Goal: Information Seeking & Learning: Learn about a topic

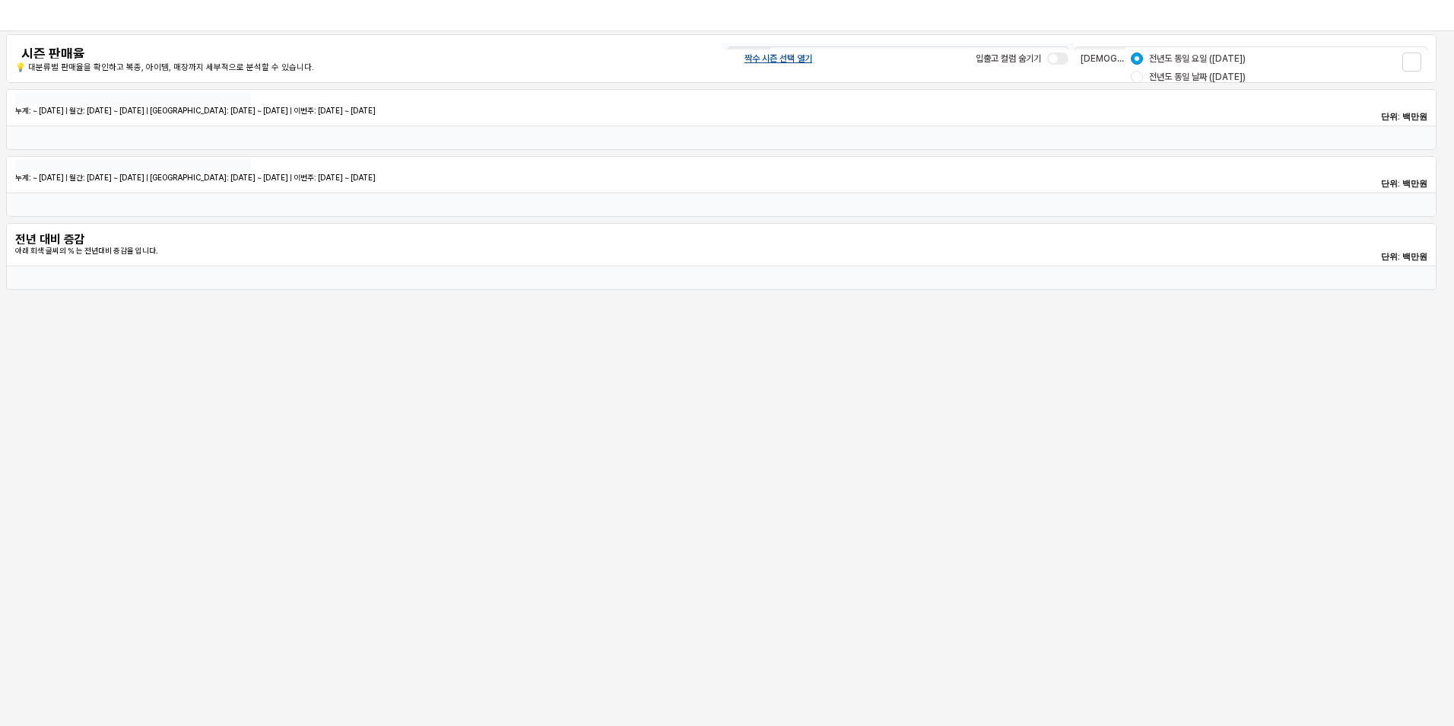
type input "*******"
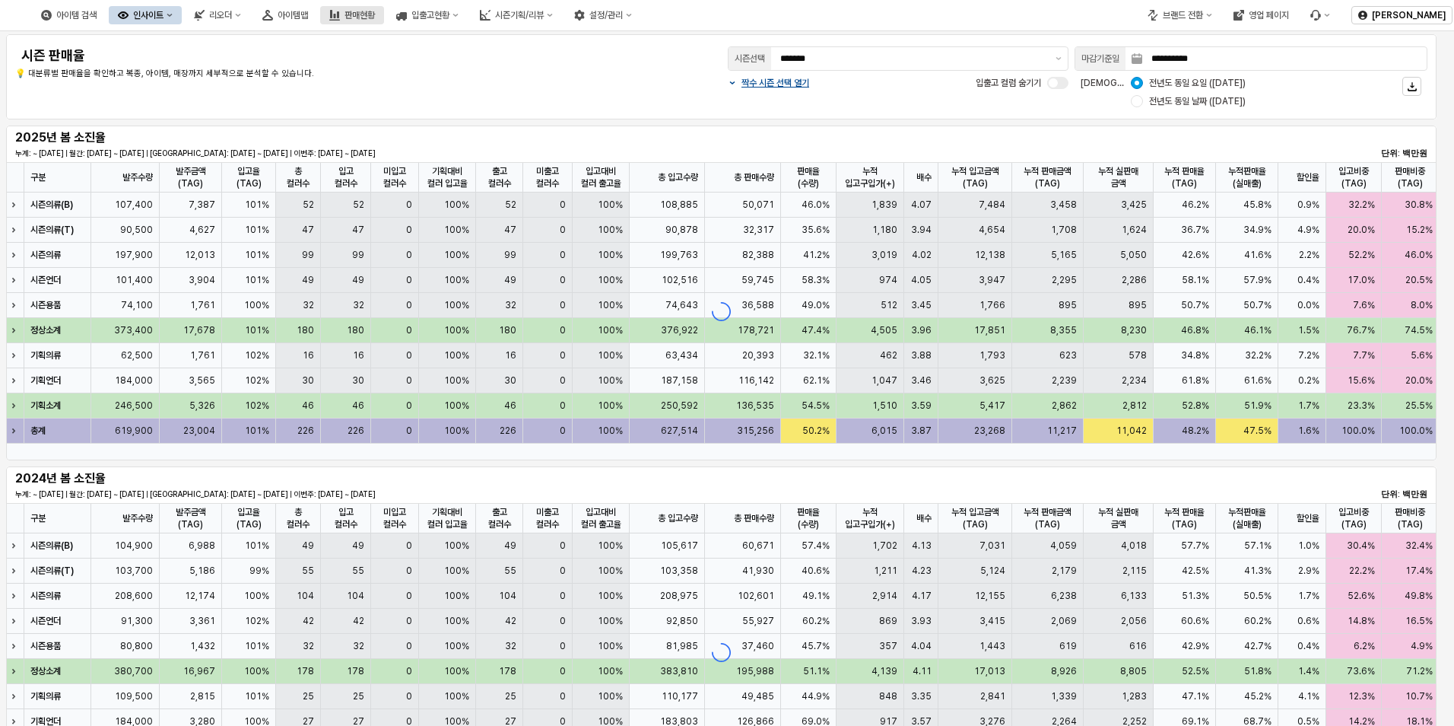
click at [375, 18] on div "판매현황" at bounding box center [360, 15] width 30 height 11
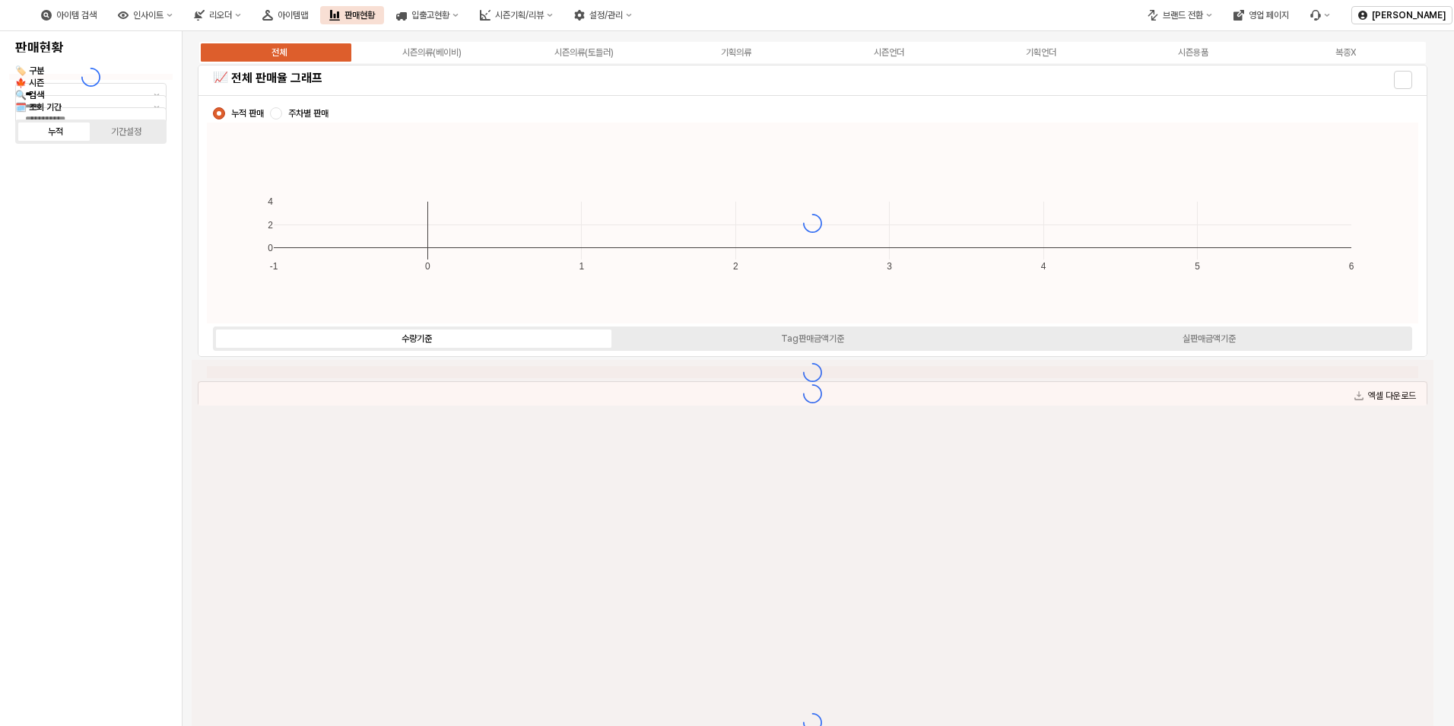
type input "****"
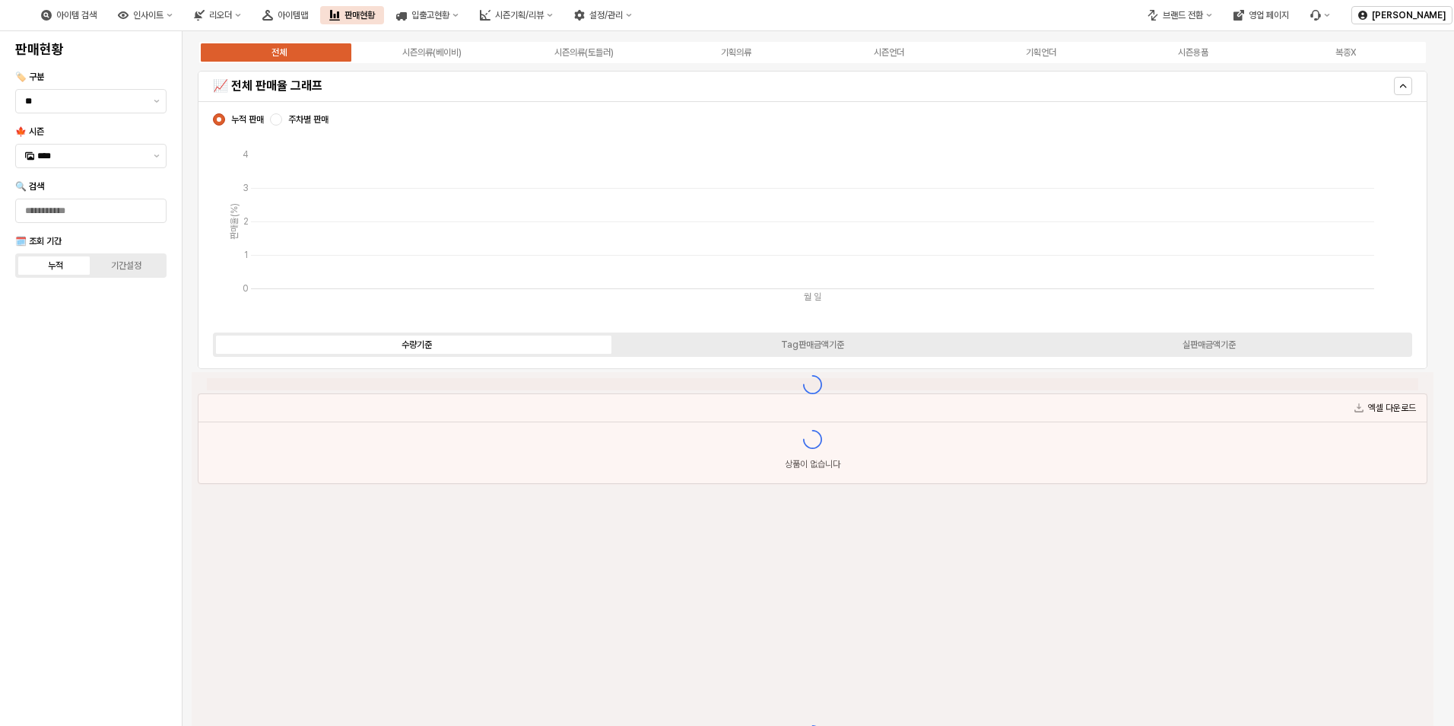
click at [431, 60] on div "전체 시즌의류(베이비) 시즌의류(토들러) 기획의류 시즌언더 기획언더 시즌용품 복종X" at bounding box center [813, 52] width 1230 height 24
click at [434, 56] on div "시즌의류(베이비)" at bounding box center [431, 52] width 59 height 11
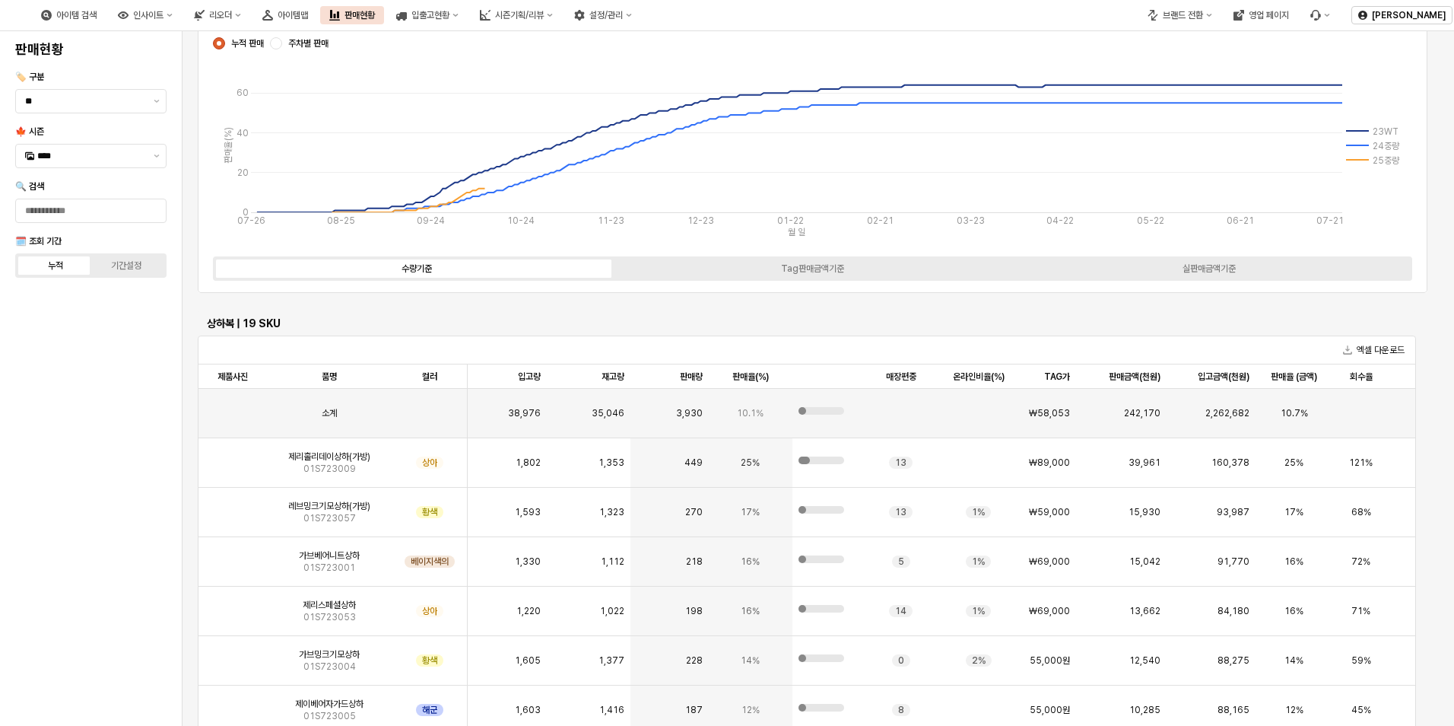
scroll to position [1749, 0]
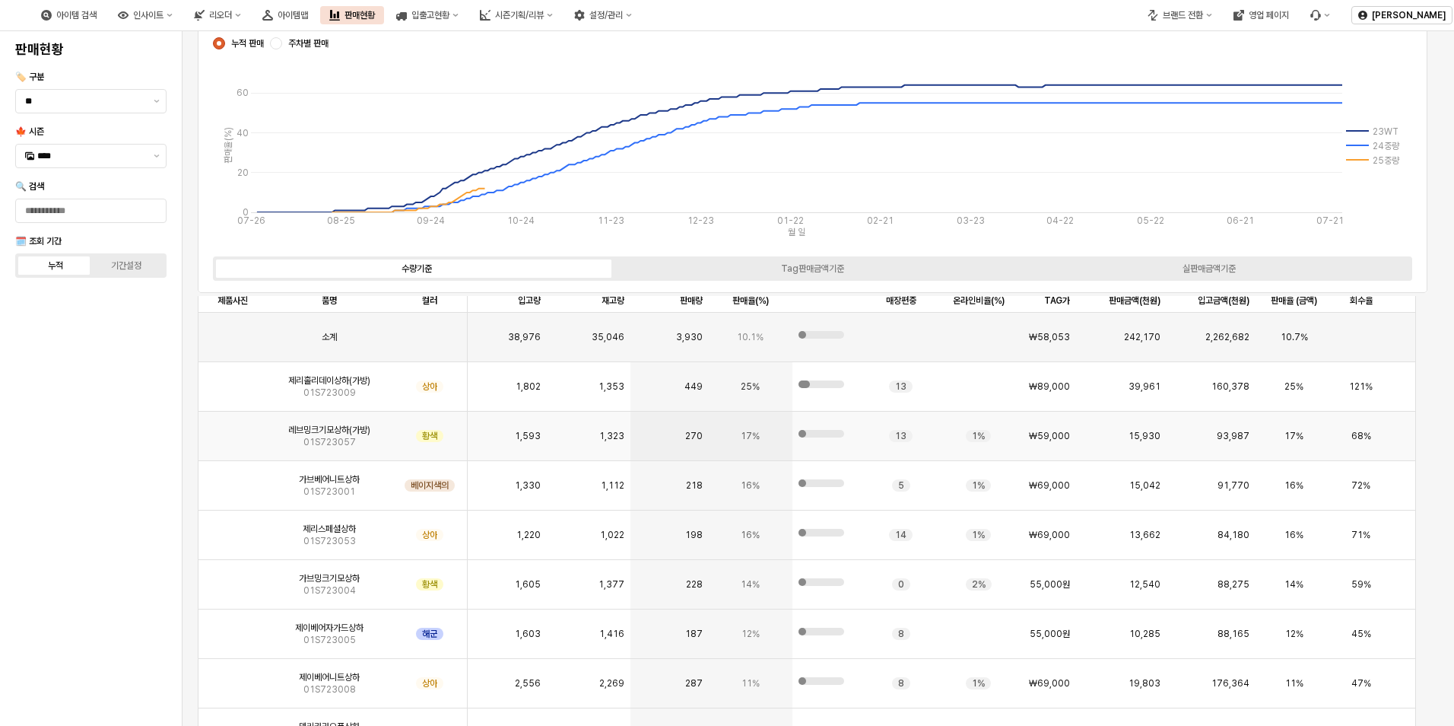
click at [233, 430] on img "앱 프레임" at bounding box center [233, 430] width 0 height 0
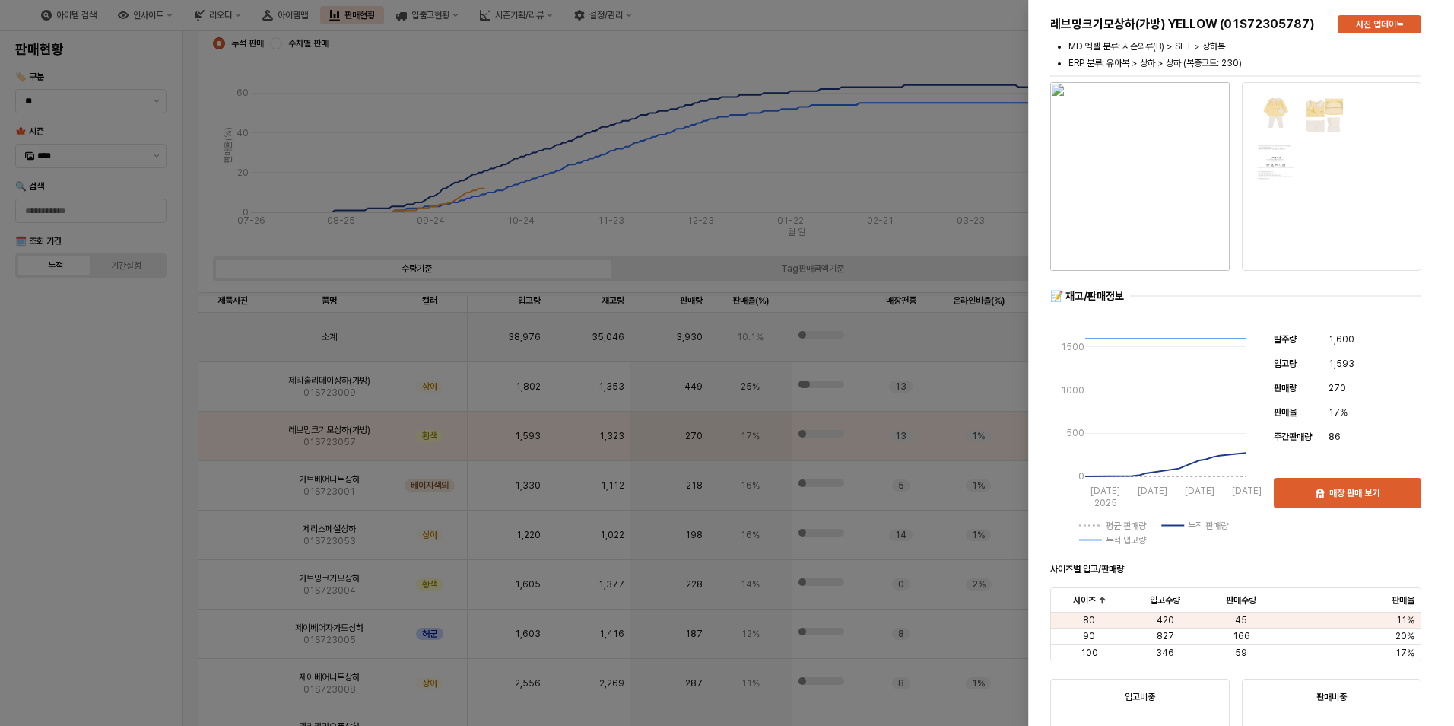
click at [155, 450] on div at bounding box center [727, 363] width 1454 height 726
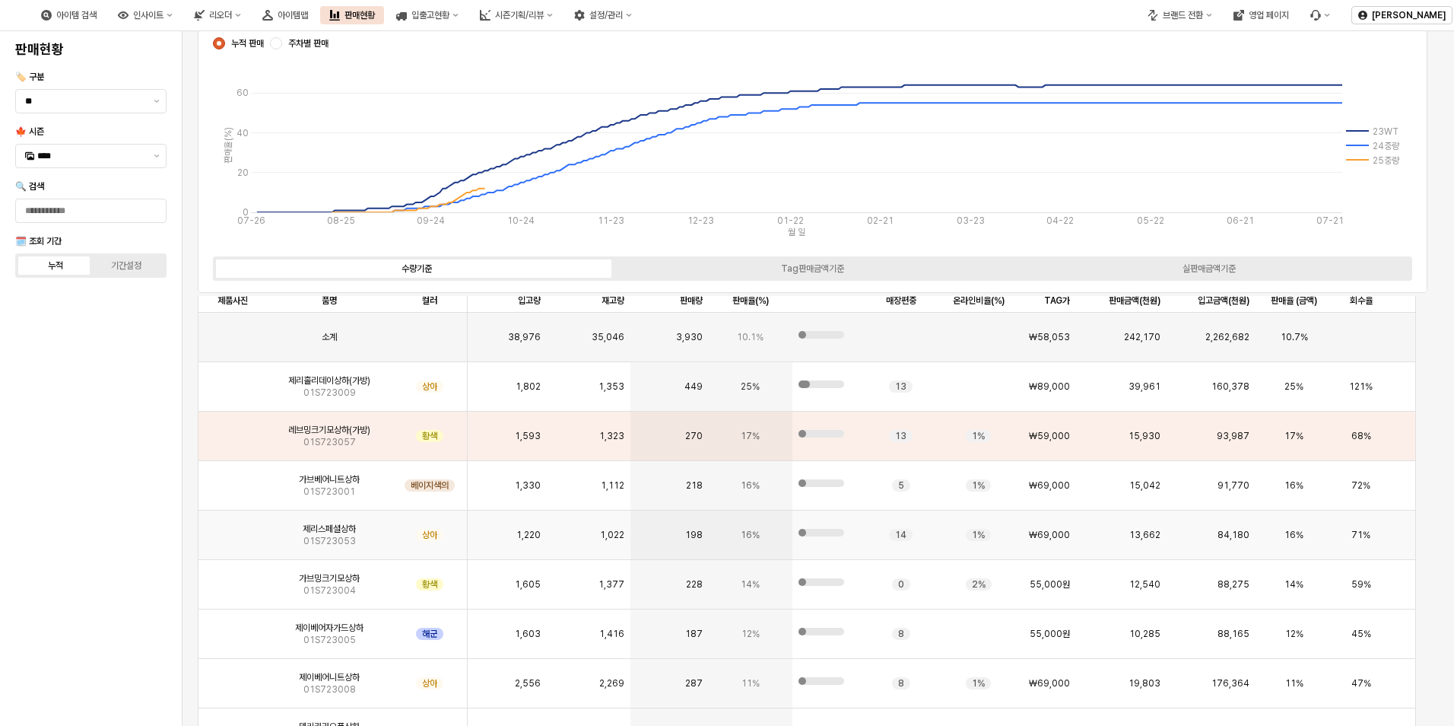
click at [233, 529] on img "앱 프레임" at bounding box center [233, 529] width 0 height 0
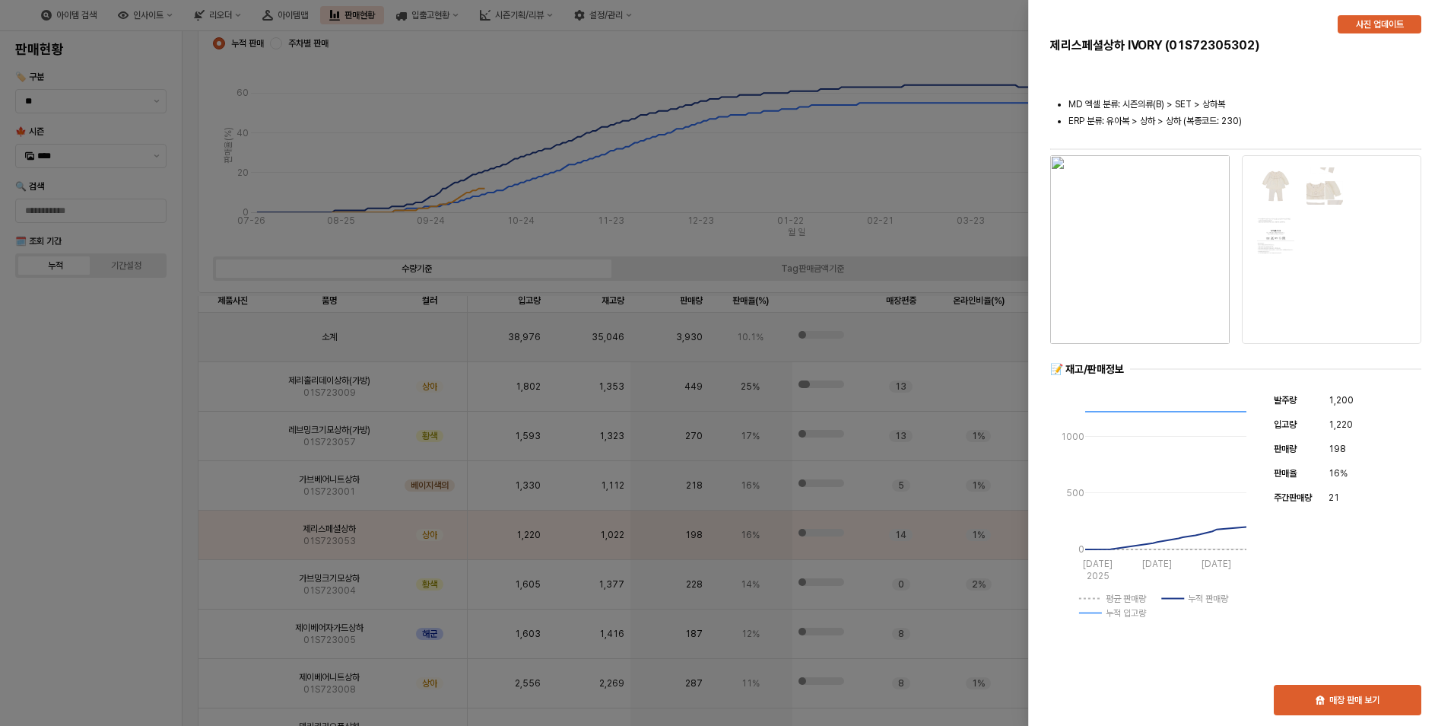
click at [109, 520] on div at bounding box center [727, 363] width 1454 height 726
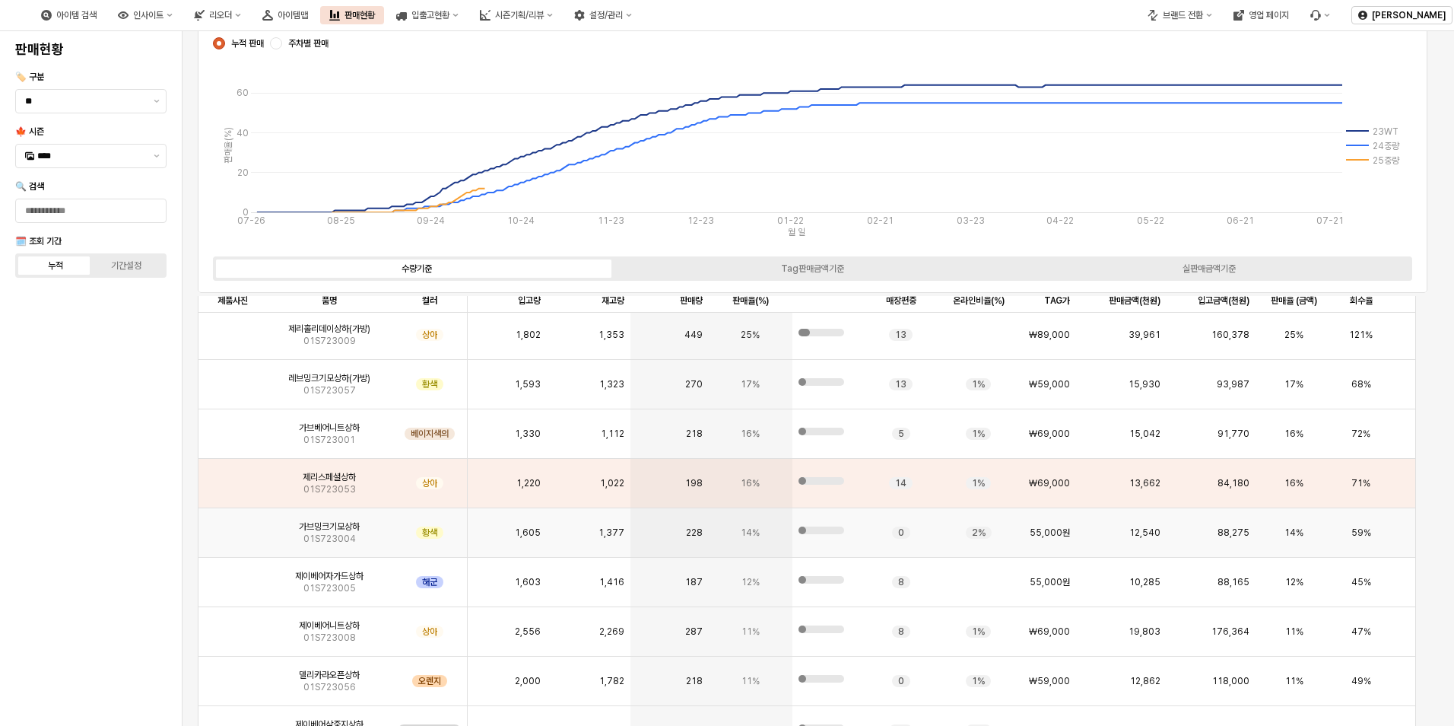
scroll to position [76, 0]
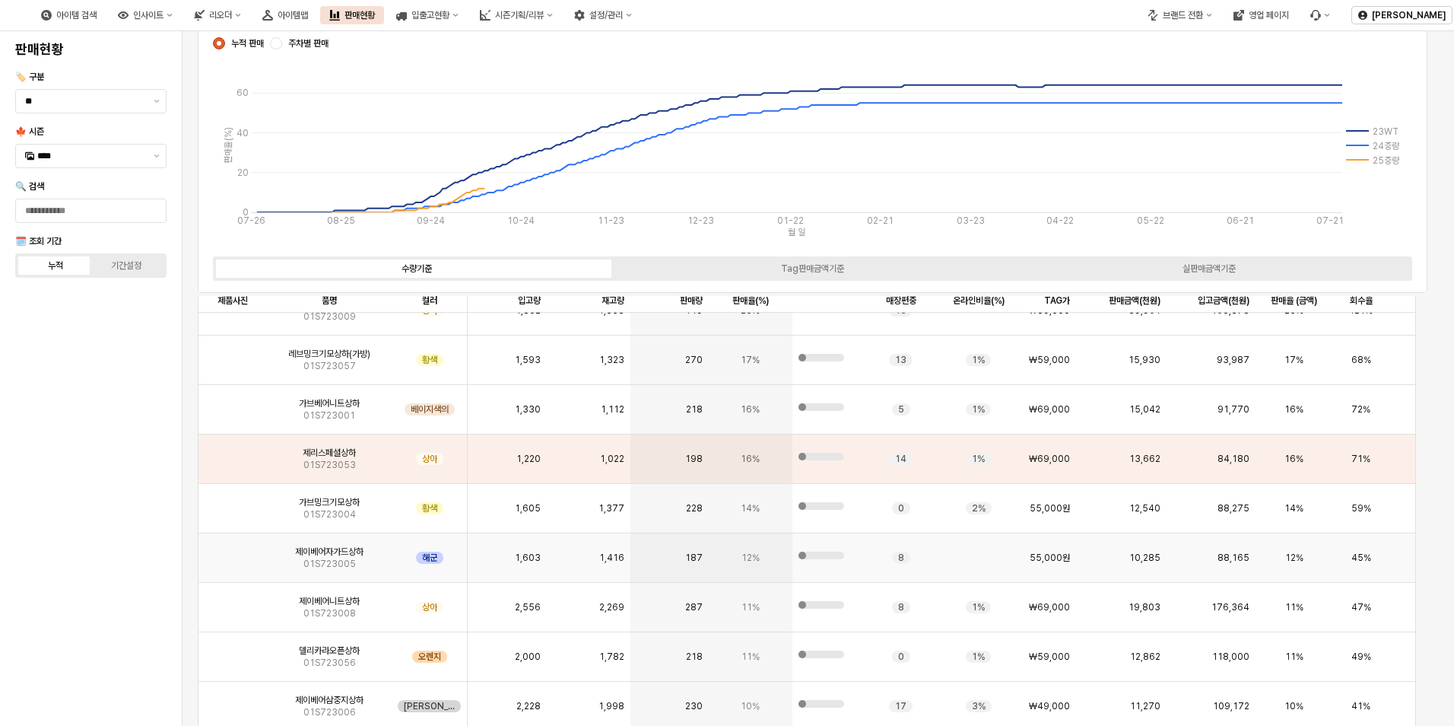
click at [233, 551] on img "앱 프레임" at bounding box center [233, 551] width 0 height 0
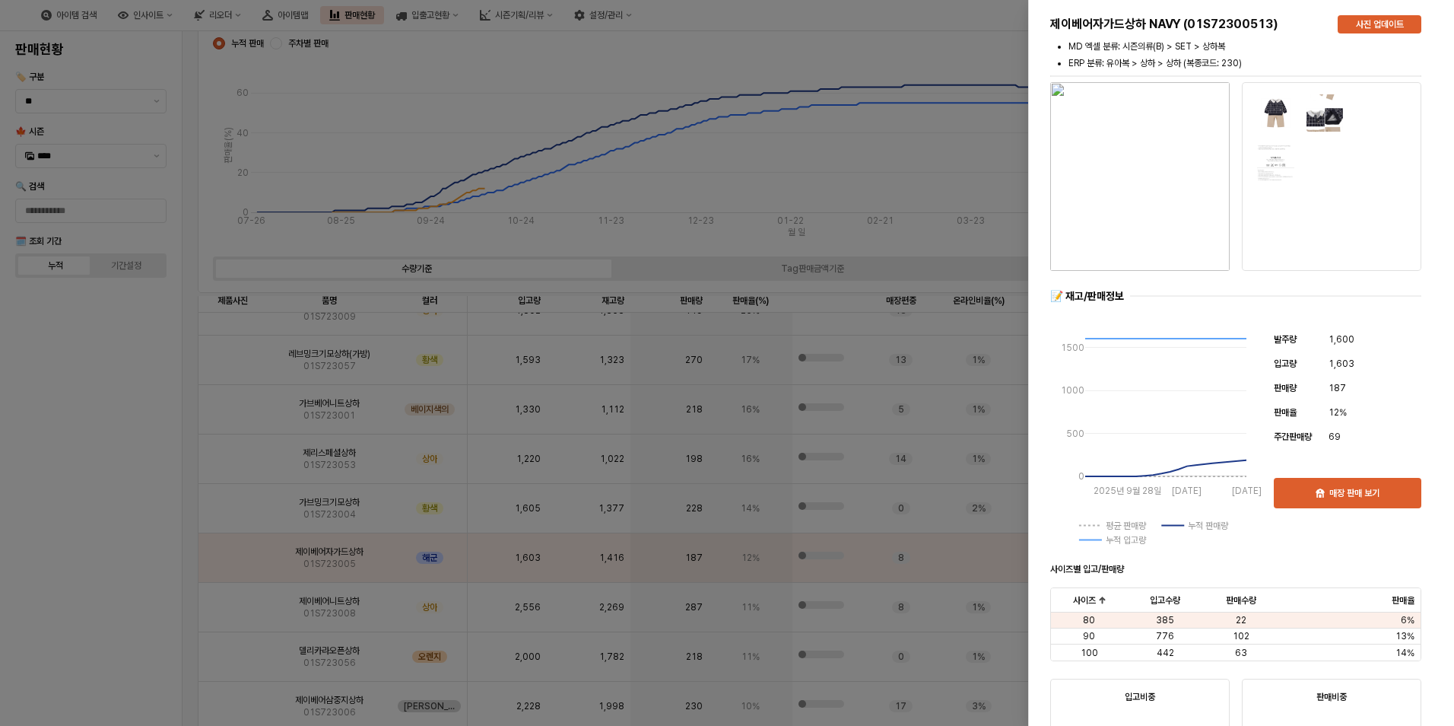
click at [131, 563] on div at bounding box center [727, 363] width 1454 height 726
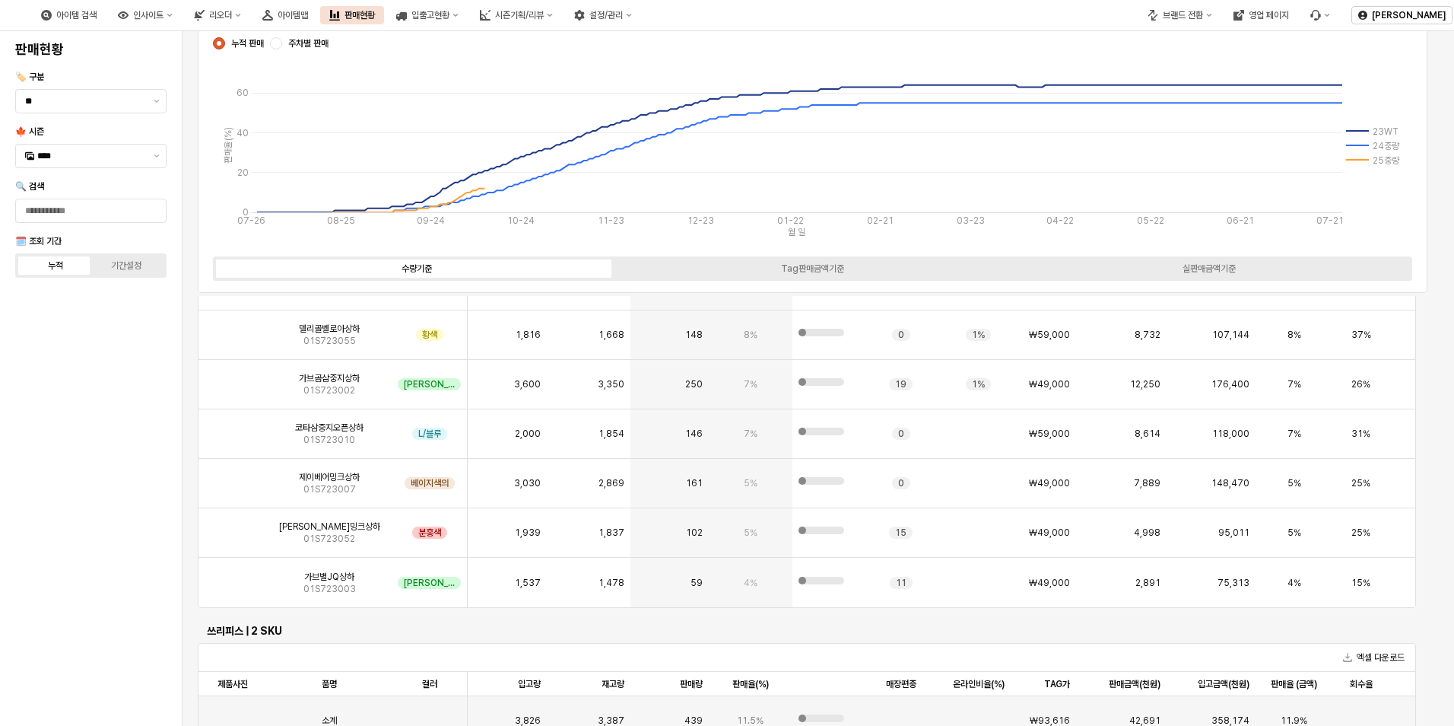
scroll to position [2130, 0]
click at [233, 474] on img "앱 프레임" at bounding box center [233, 474] width 0 height 0
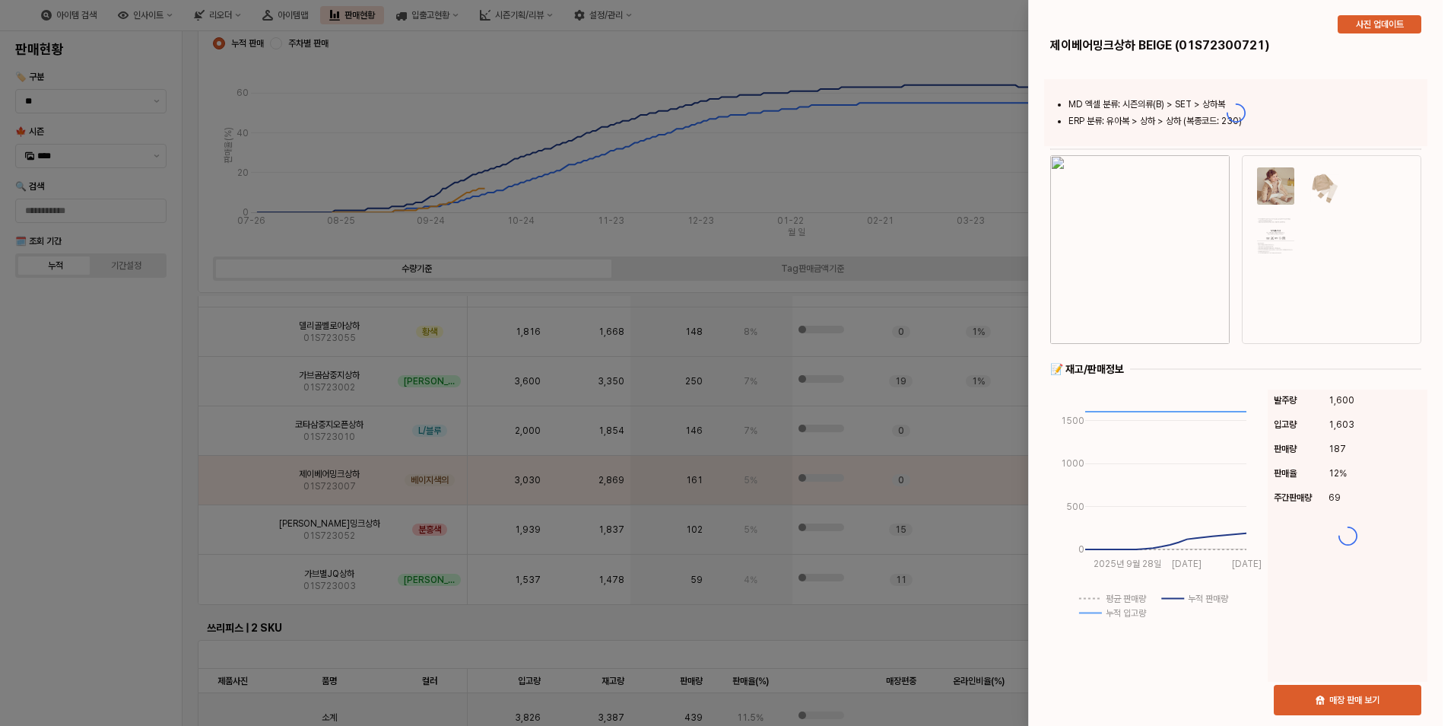
click at [113, 486] on div at bounding box center [727, 363] width 1454 height 726
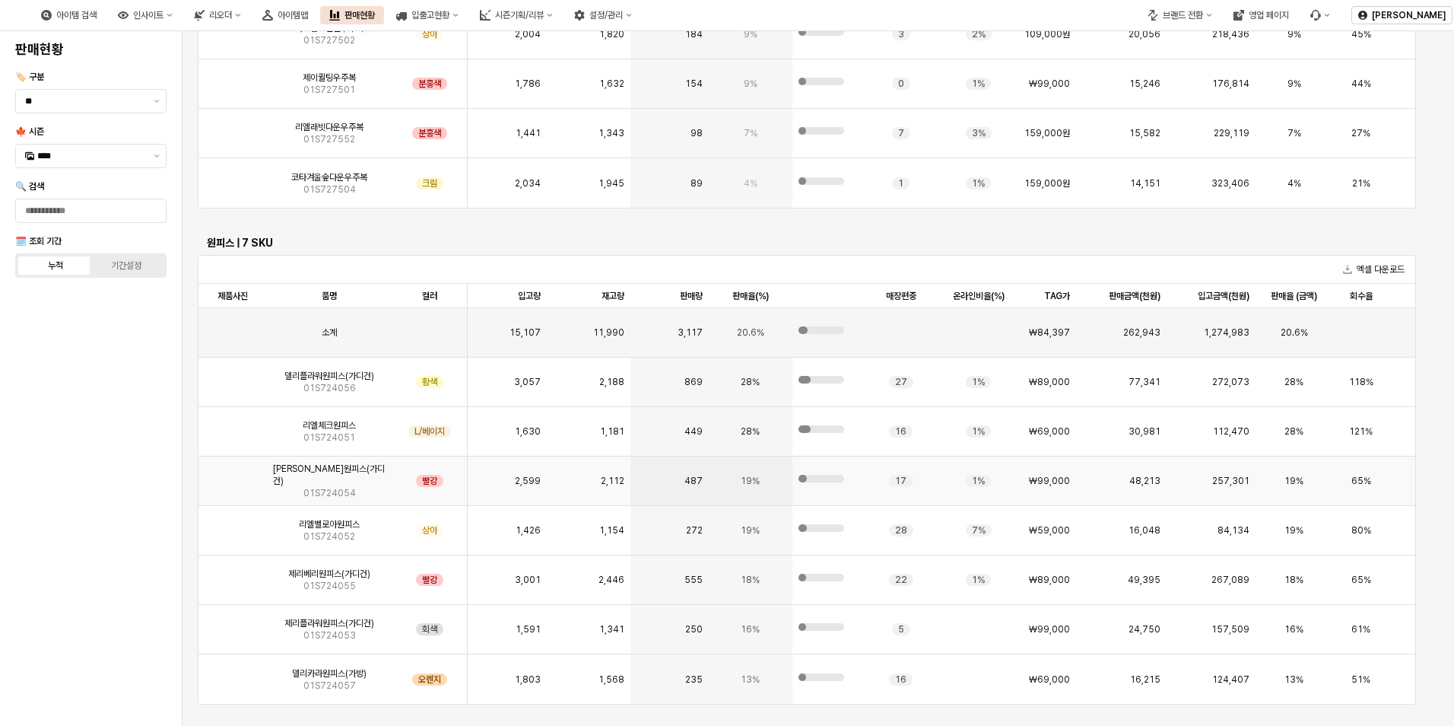
scroll to position [377, 0]
click at [233, 523] on img "앱 프레임" at bounding box center [233, 523] width 0 height 0
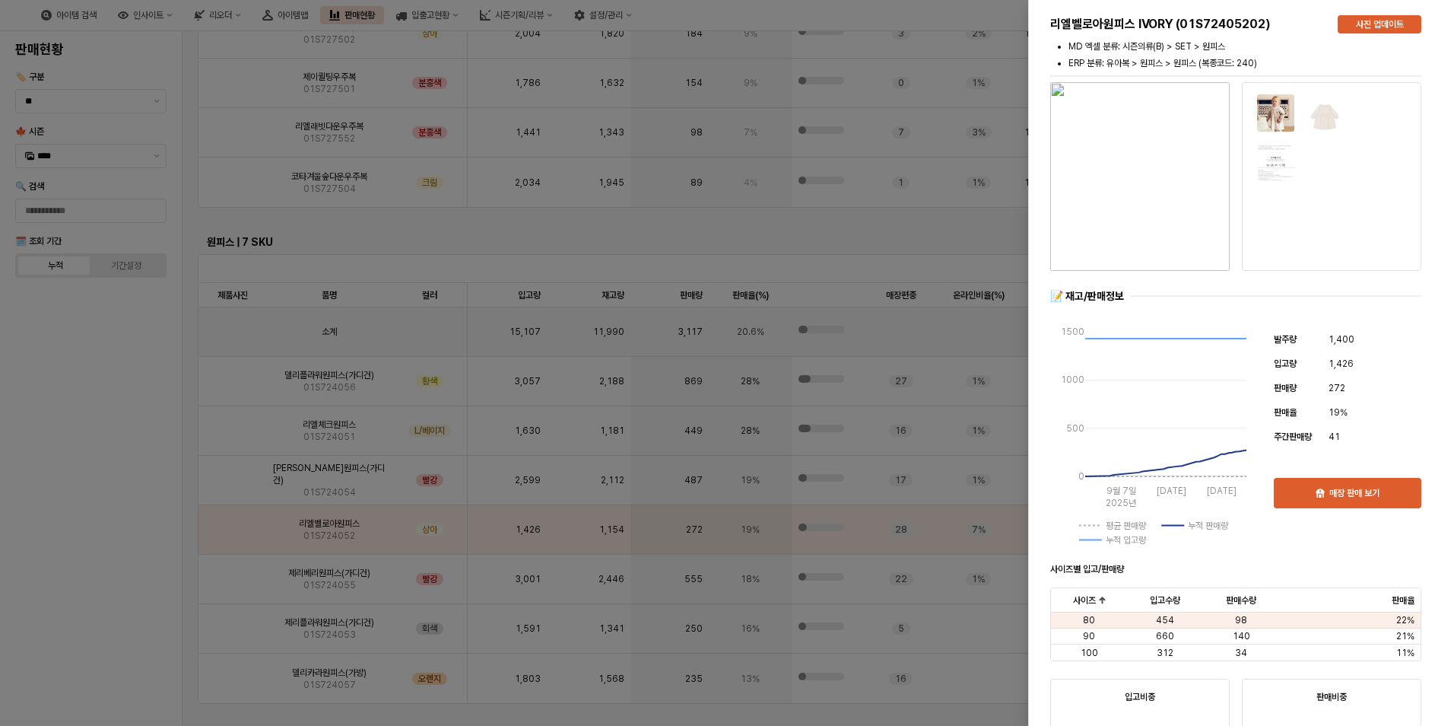
click at [127, 521] on div at bounding box center [727, 363] width 1454 height 726
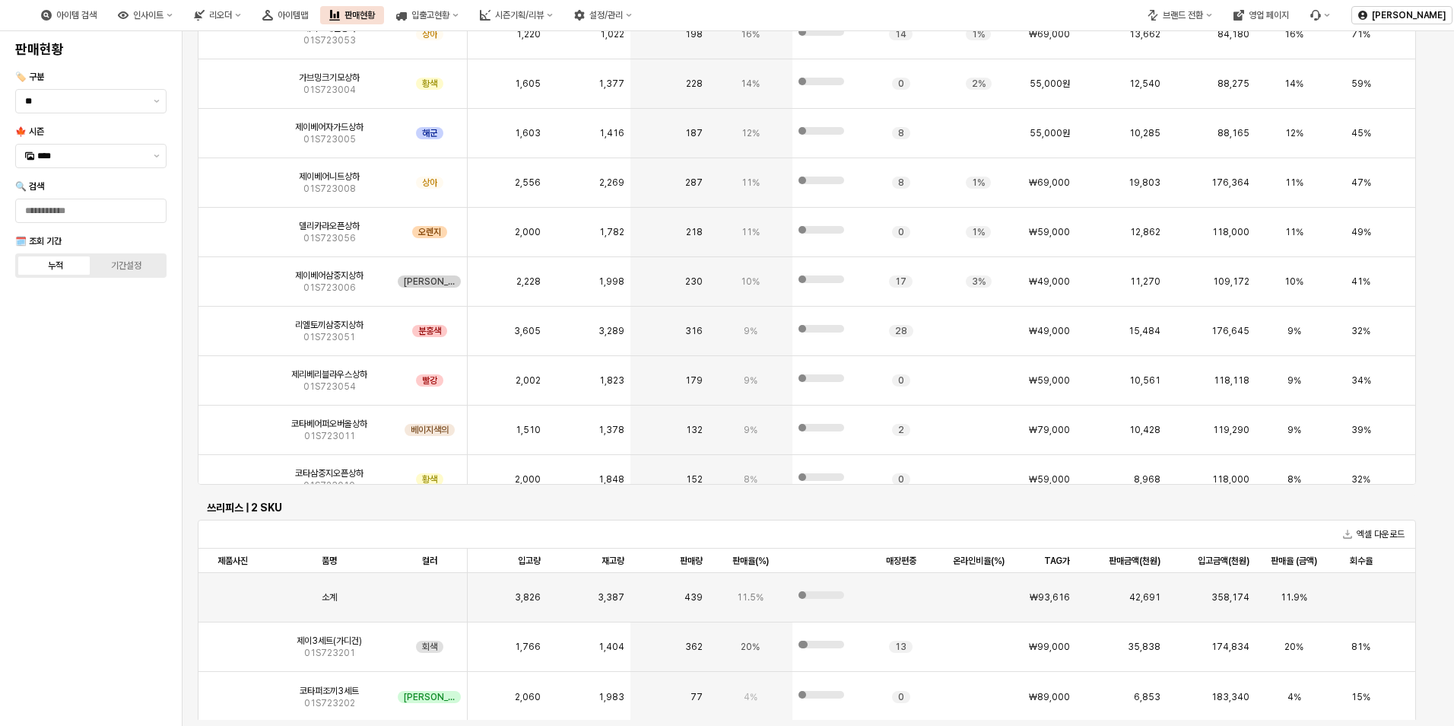
scroll to position [1915, 0]
